Goal: Navigation & Orientation: Go to known website

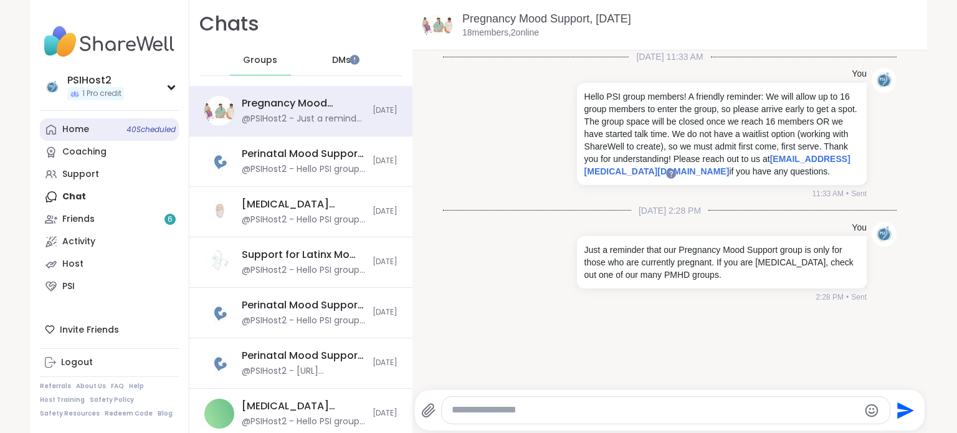
click at [80, 120] on link "Home 40 Scheduled" at bounding box center [109, 129] width 139 height 22
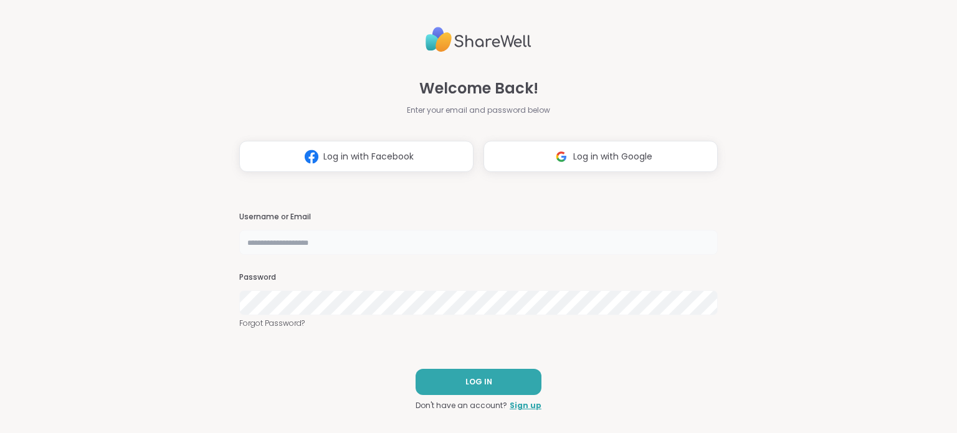
drag, startPoint x: 0, startPoint y: 0, endPoint x: 318, endPoint y: 244, distance: 401.0
click at [318, 244] on input "text" at bounding box center [478, 242] width 479 height 25
click at [387, 208] on div "Welcome Back! Enter your email and password below Log in with Facebook Log in w…" at bounding box center [478, 216] width 479 height 433
